Goal: Navigation & Orientation: Find specific page/section

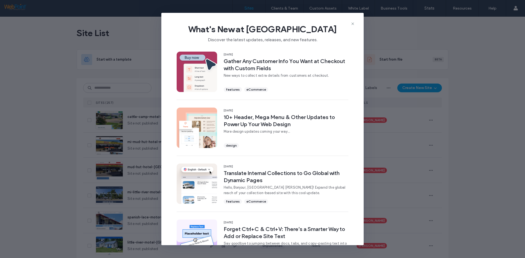
click at [350, 24] on span "What's New at Duda" at bounding box center [262, 29] width 185 height 11
click at [352, 25] on use at bounding box center [352, 24] width 2 height 2
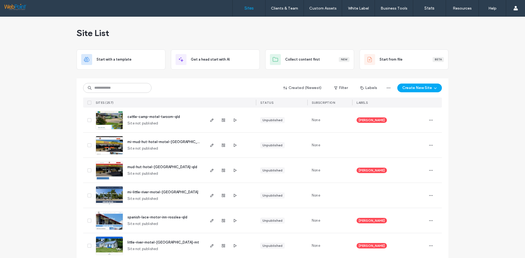
click at [139, 142] on span "mi-mud-hut-hotel-motel-richmond" at bounding box center [167, 142] width 80 height 4
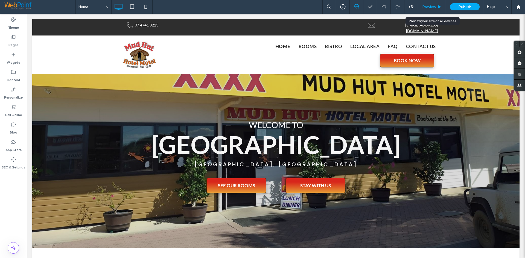
click at [432, 7] on span "Preview" at bounding box center [429, 7] width 14 height 5
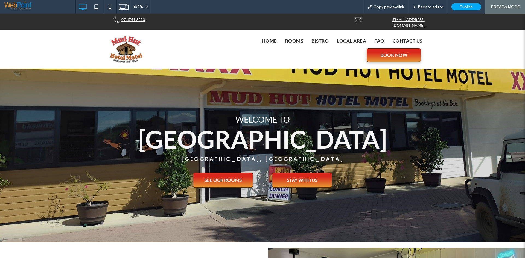
click at [291, 37] on span "Rooms" at bounding box center [294, 40] width 18 height 7
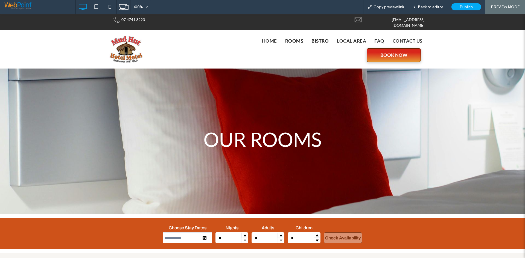
click at [322, 39] on span "Bistro" at bounding box center [319, 40] width 17 height 7
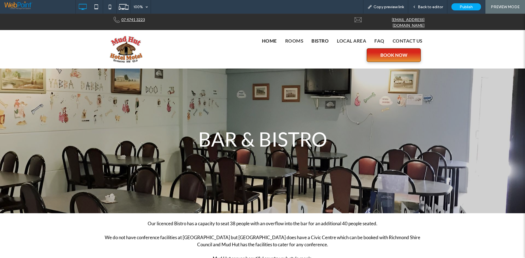
drag, startPoint x: 268, startPoint y: 38, endPoint x: 308, endPoint y: 77, distance: 55.5
click at [268, 38] on span "Home" at bounding box center [269, 40] width 15 height 7
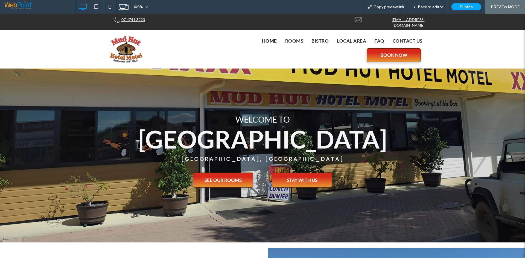
click at [349, 44] on div "Home Rooms Bistro Local Area FAQ Contact us BOOK NOW Click To Paste" at bounding box center [289, 49] width 273 height 30
click at [351, 39] on span "Local Area" at bounding box center [351, 40] width 29 height 7
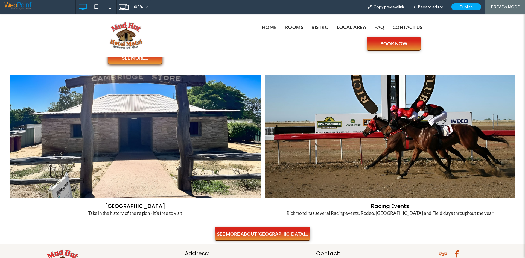
scroll to position [348, 0]
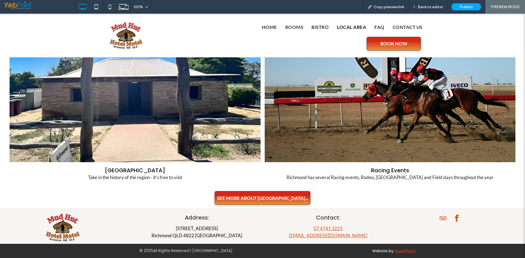
click at [259, 197] on span "SEE MORE ABOUT [GEOGRAPHIC_DATA]..." at bounding box center [262, 199] width 91 height 6
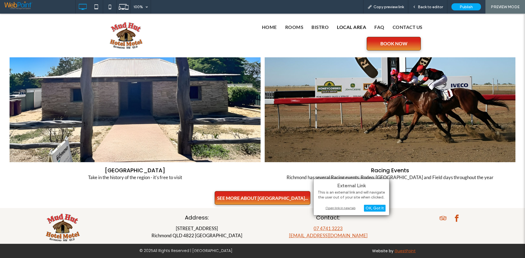
click at [323, 54] on div "Click To Paste Home Rooms Bistro Local Area FAQ Contact us BOOK NOW Click To Pa…" at bounding box center [262, 36] width 525 height 44
click at [381, 28] on span "FAQ" at bounding box center [379, 27] width 10 height 7
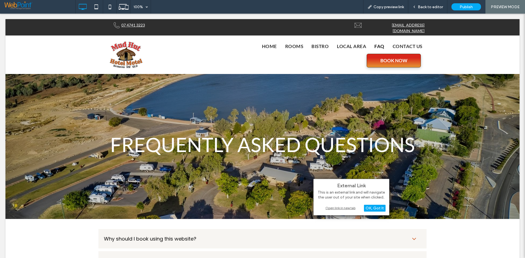
scroll to position [0, 0]
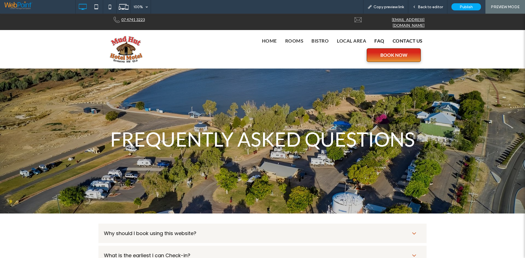
click at [402, 37] on span "Contact us" at bounding box center [408, 40] width 30 height 7
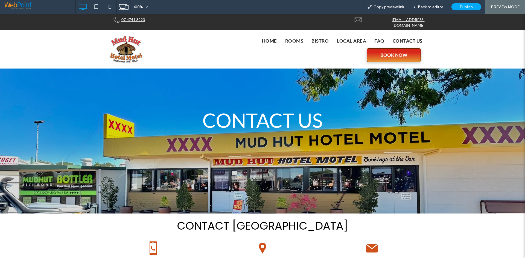
click at [269, 37] on span "Home" at bounding box center [269, 40] width 15 height 7
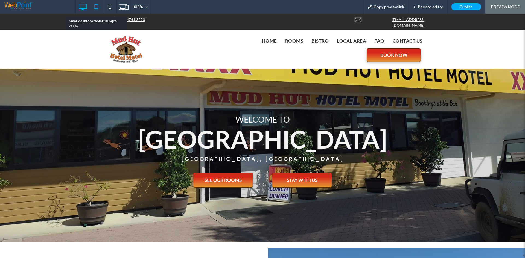
click at [95, 5] on use at bounding box center [96, 6] width 4 height 5
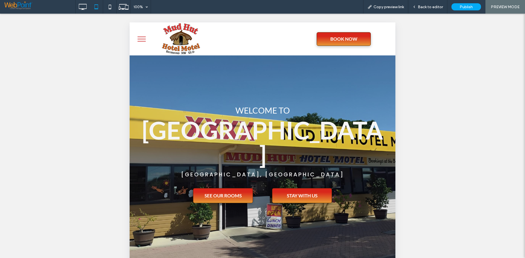
click at [143, 39] on button "menu" at bounding box center [142, 39] width 14 height 14
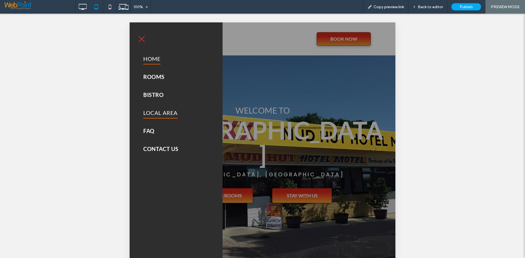
click at [156, 114] on span "Local Area" at bounding box center [160, 112] width 34 height 11
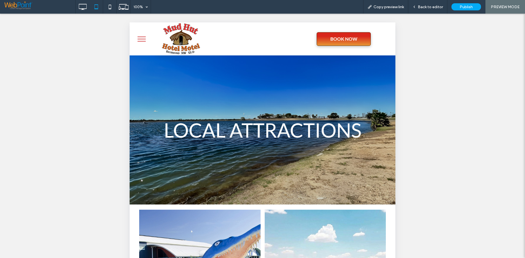
click at [137, 36] on button "menu" at bounding box center [142, 39] width 14 height 14
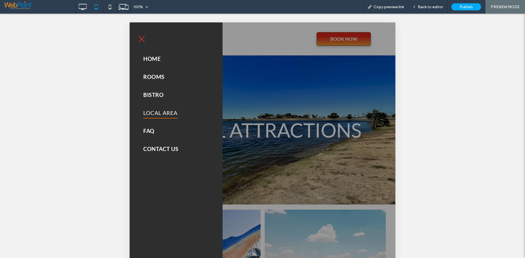
click at [447, 76] on div at bounding box center [262, 143] width 525 height 258
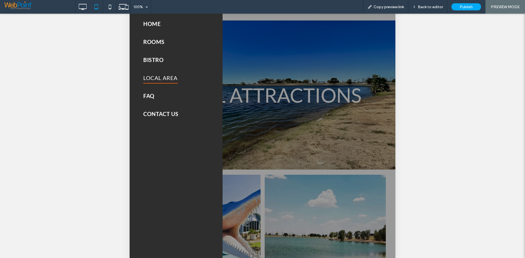
scroll to position [123, 0]
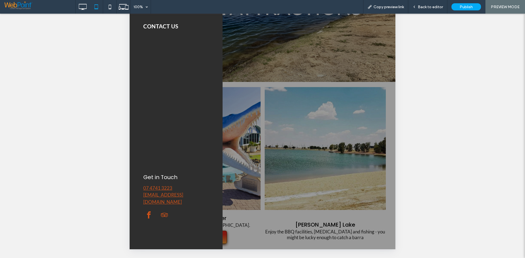
click at [403, 182] on div at bounding box center [262, 143] width 525 height 258
click at [252, 241] on div at bounding box center [263, 75] width 266 height 350
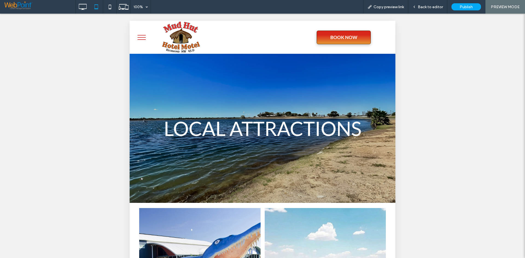
scroll to position [0, 0]
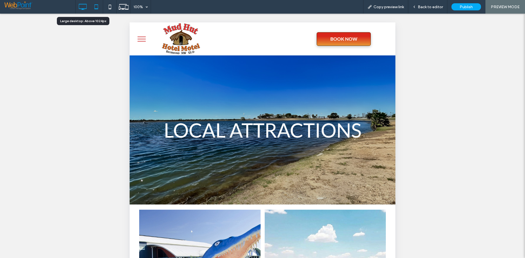
click at [88, 8] on icon at bounding box center [82, 6] width 11 height 11
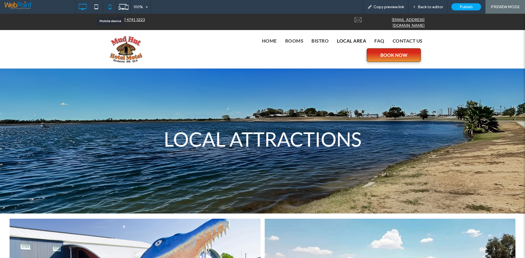
click at [111, 10] on icon at bounding box center [109, 6] width 11 height 11
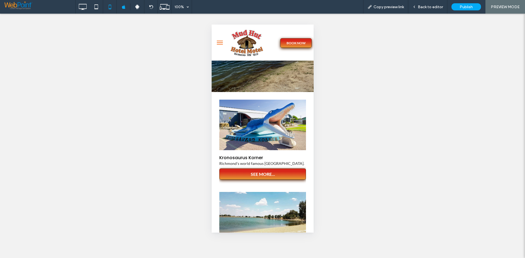
scroll to position [82, 0]
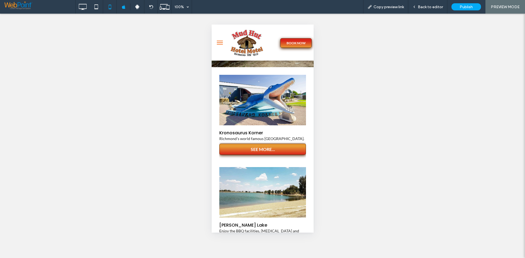
click at [253, 147] on span "SEE MORE..." at bounding box center [262, 149] width 35 height 11
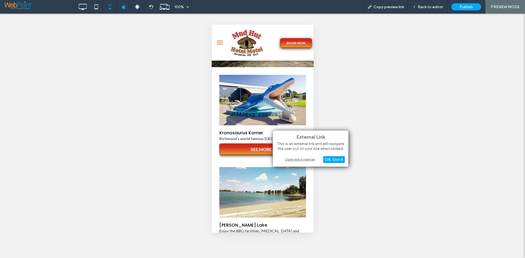
click at [299, 161] on div "Open link in new tab" at bounding box center [310, 160] width 68 height 6
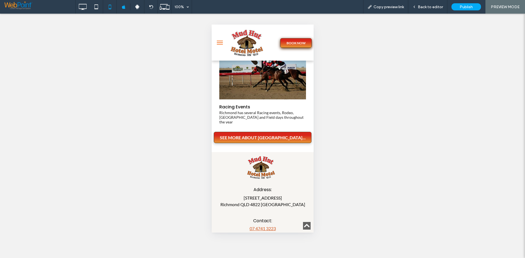
scroll to position [405, 0]
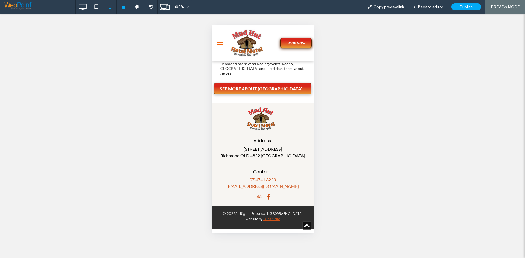
click at [258, 88] on span "SEE MORE ABOUT [GEOGRAPHIC_DATA]..." at bounding box center [263, 88] width 86 height 5
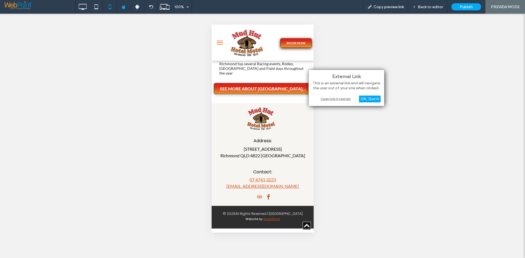
click at [339, 99] on div "Open link in new tab" at bounding box center [346, 99] width 68 height 6
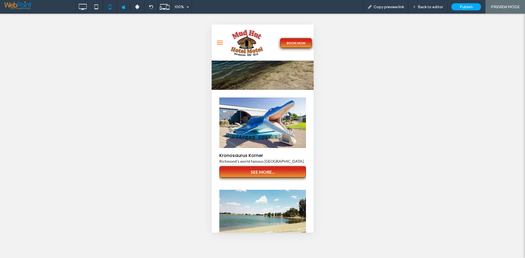
scroll to position [0, 0]
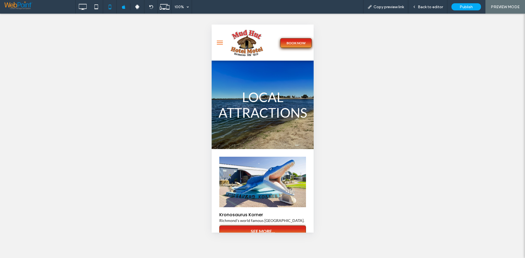
click at [218, 44] on button "menu" at bounding box center [219, 42] width 11 height 11
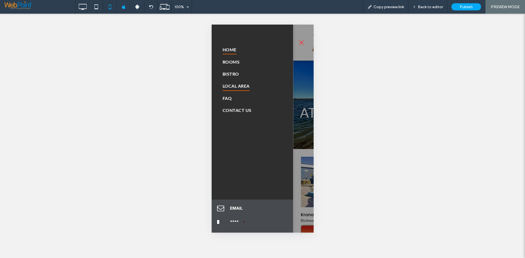
click at [228, 53] on span "Home" at bounding box center [229, 49] width 14 height 9
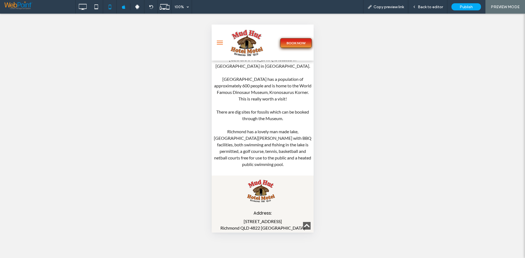
scroll to position [517, 0]
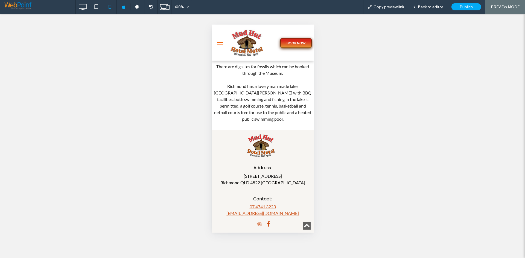
click at [221, 43] on span "menu" at bounding box center [220, 42] width 6 height 1
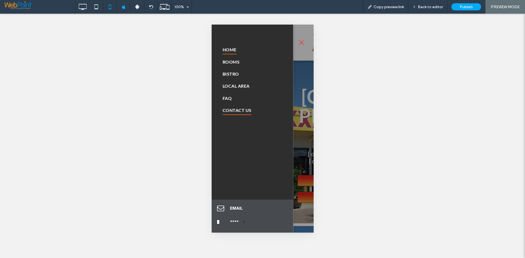
click at [230, 110] on span "Contact us" at bounding box center [236, 110] width 29 height 9
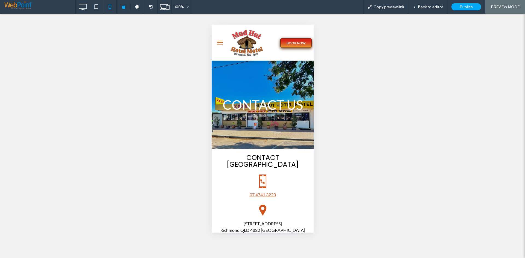
click at [220, 45] on span "menu" at bounding box center [220, 44] width 6 height 1
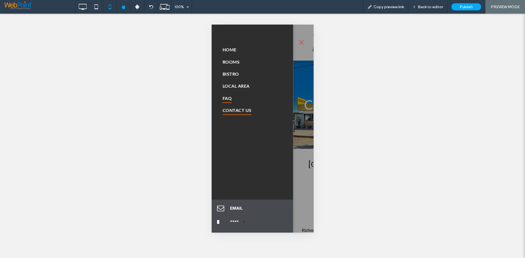
click at [231, 97] on link "FAQ" at bounding box center [254, 98] width 65 height 12
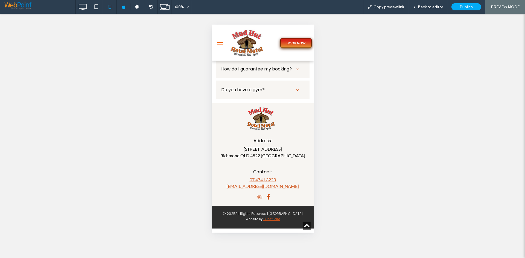
scroll to position [406, 0]
click at [223, 45] on button "menu" at bounding box center [219, 42] width 11 height 11
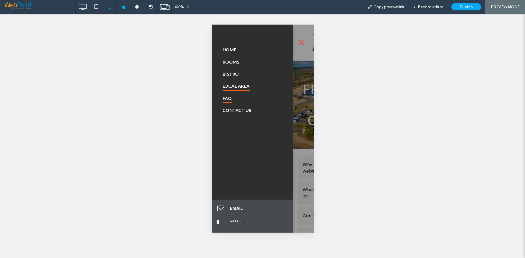
drag, startPoint x: 231, startPoint y: 87, endPoint x: 464, endPoint y: 111, distance: 234.4
click at [231, 87] on span "Local Area" at bounding box center [235, 85] width 27 height 9
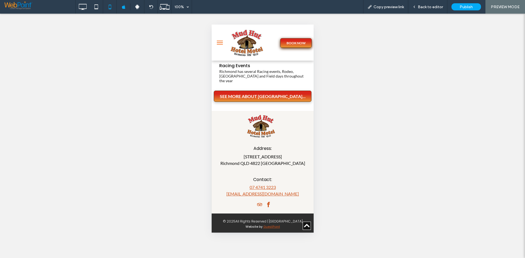
scroll to position [405, 0]
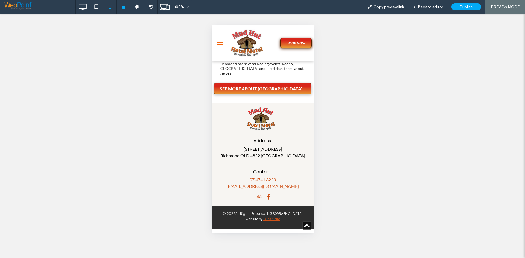
click at [221, 46] on button "menu" at bounding box center [219, 42] width 11 height 11
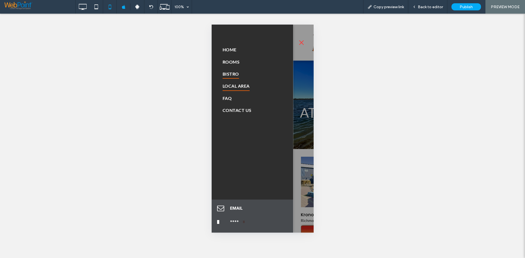
drag, startPoint x: 234, startPoint y: 76, endPoint x: 470, endPoint y: 100, distance: 238.0
click at [234, 76] on span "Bistro" at bounding box center [230, 73] width 16 height 9
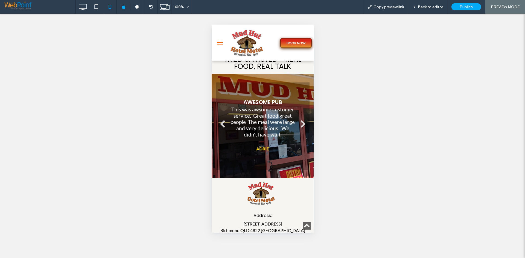
scroll to position [483, 0]
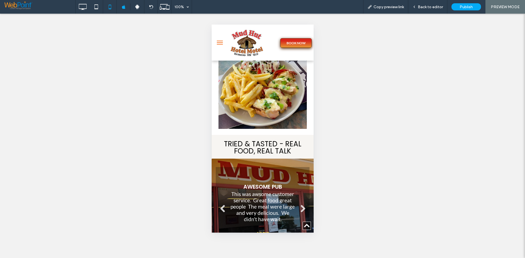
click at [223, 43] on button "menu" at bounding box center [219, 42] width 11 height 11
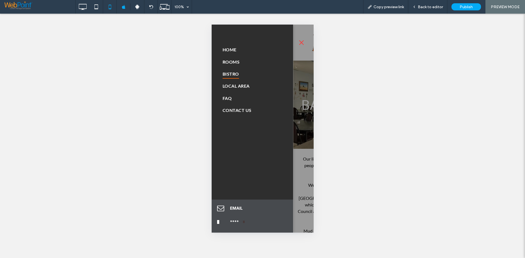
click at [164, 43] on div "Unhide? Yes" at bounding box center [262, 136] width 525 height 245
click at [93, 7] on icon at bounding box center [96, 6] width 11 height 11
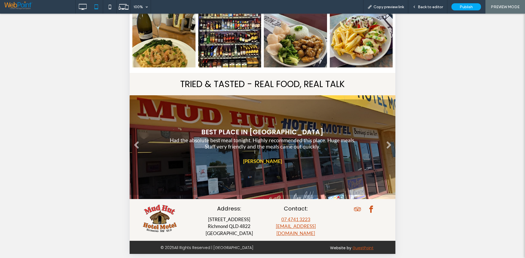
scroll to position [123, 0]
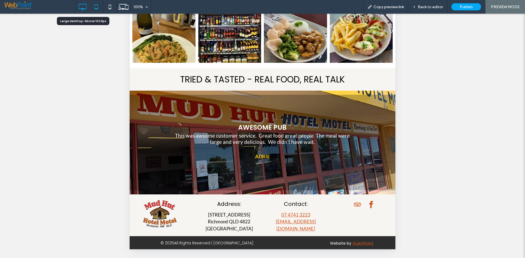
click at [82, 5] on icon at bounding box center [82, 6] width 11 height 11
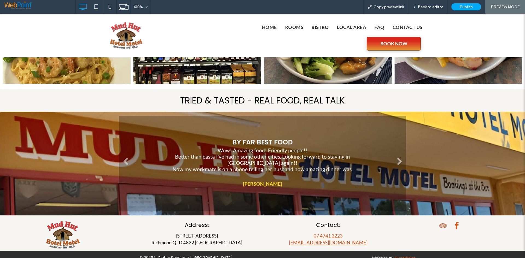
scroll to position [322, 0]
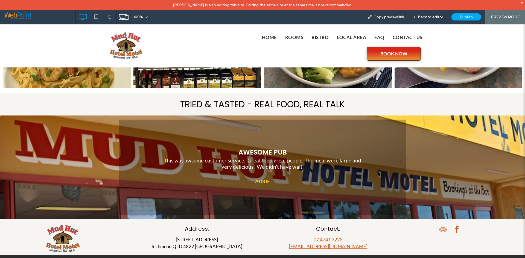
click at [124, 225] on div "Click To Paste" at bounding box center [65, 238] width 131 height 32
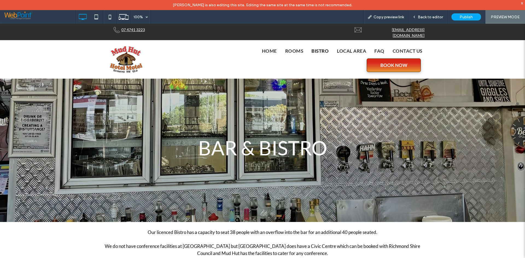
scroll to position [0, 0]
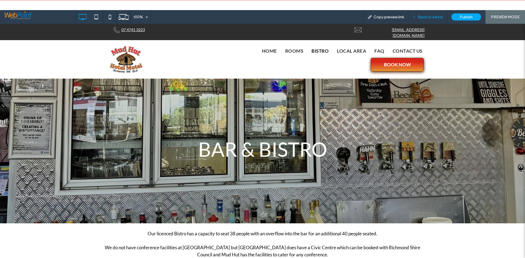
click at [439, 18] on span "Back to editor" at bounding box center [430, 17] width 25 height 5
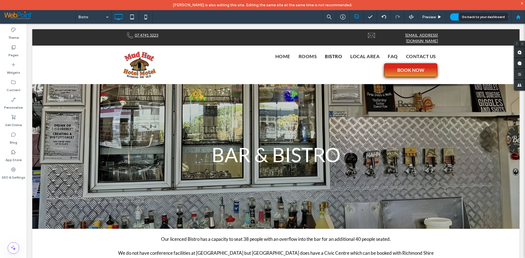
click at [522, 16] on div at bounding box center [518, 17] width 13 height 5
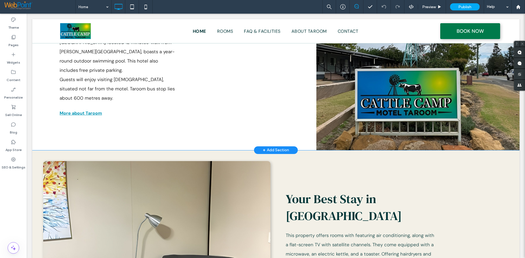
scroll to position [234, 0]
